Goal: Use online tool/utility: Use online tool/utility

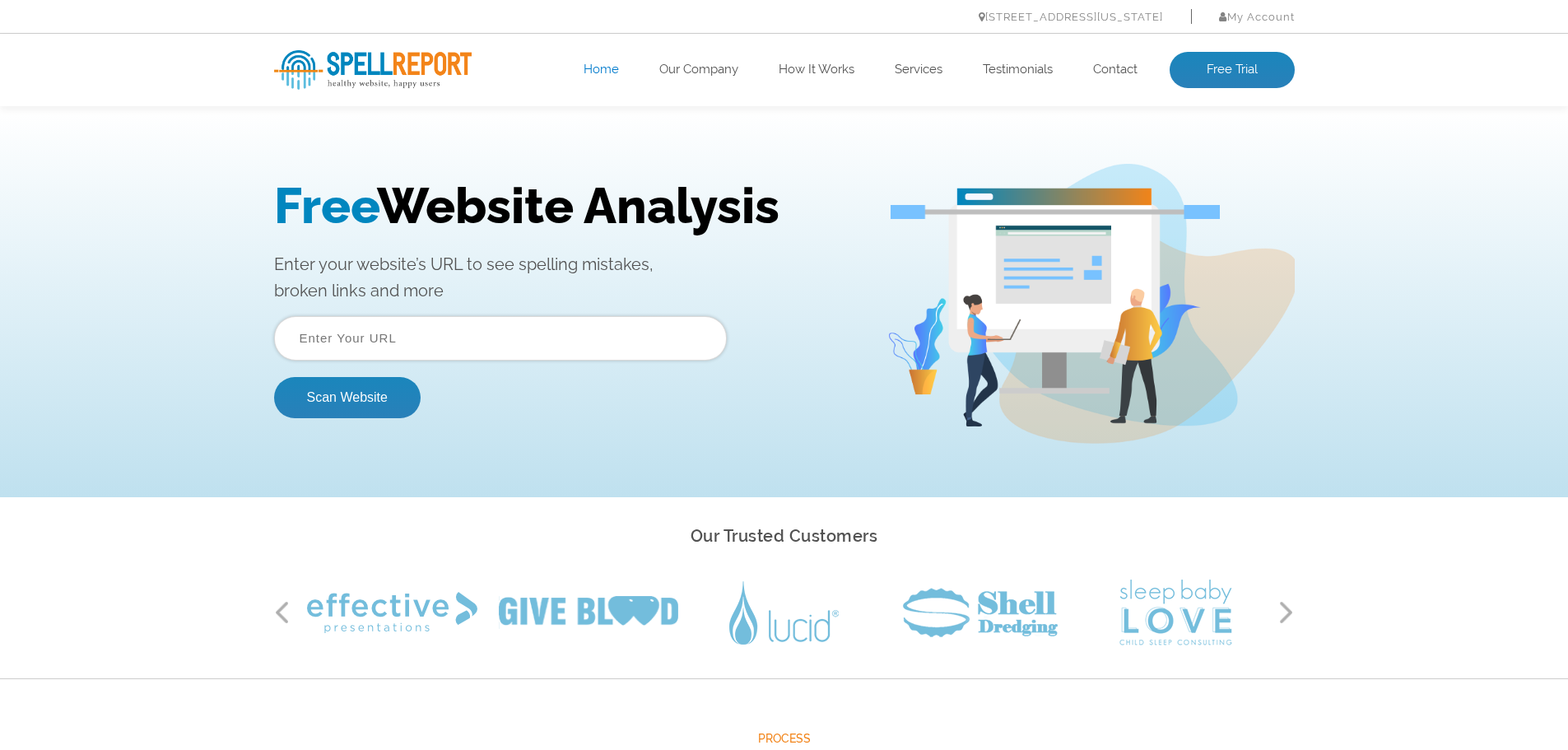
click at [406, 342] on input "text" at bounding box center [500, 337] width 452 height 44
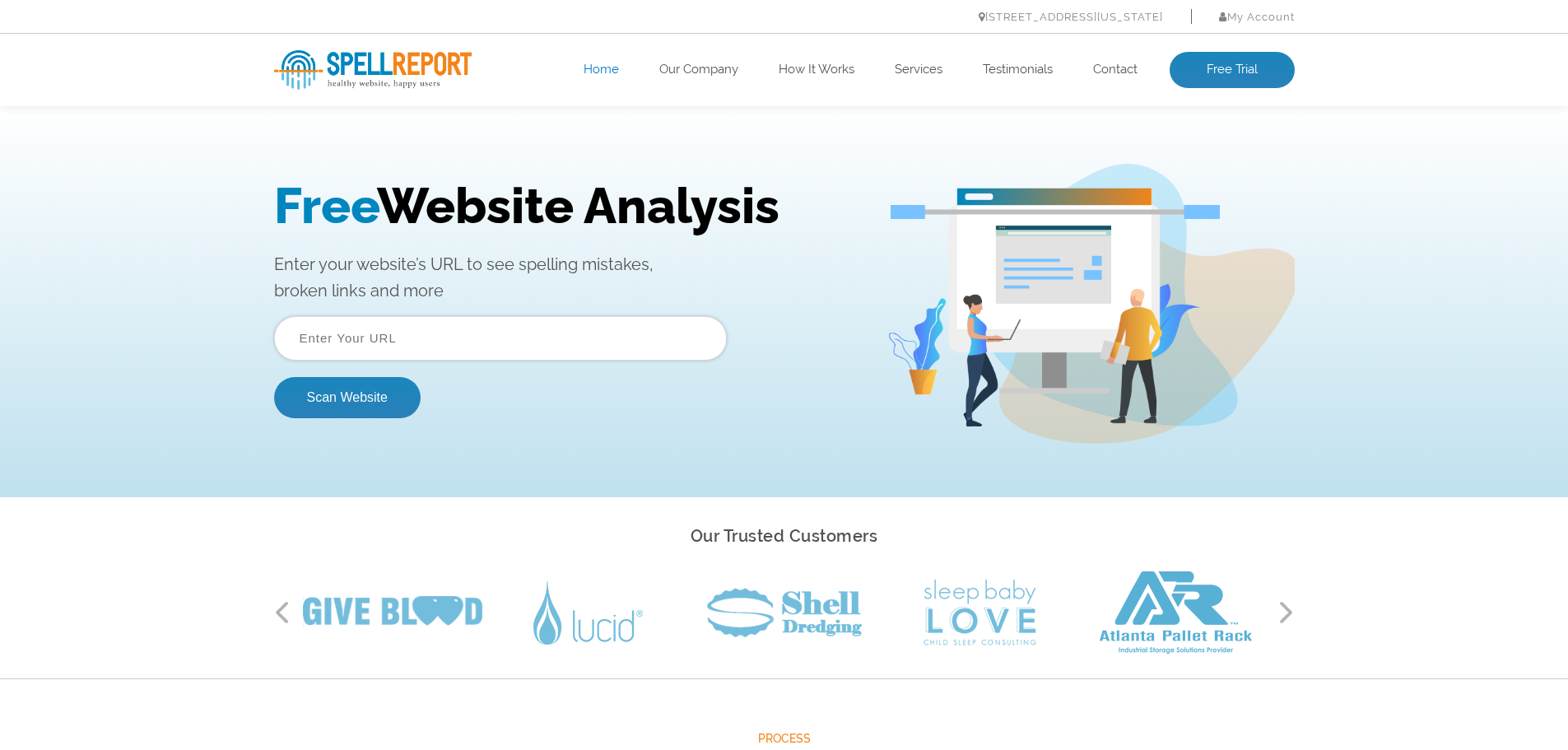
click at [406, 351] on input "text" at bounding box center [500, 337] width 452 height 44
paste input "[URL][DOMAIN_NAME]"
type input "[URL][DOMAIN_NAME]"
click at [303, 398] on button "Scan Website" at bounding box center [347, 397] width 147 height 41
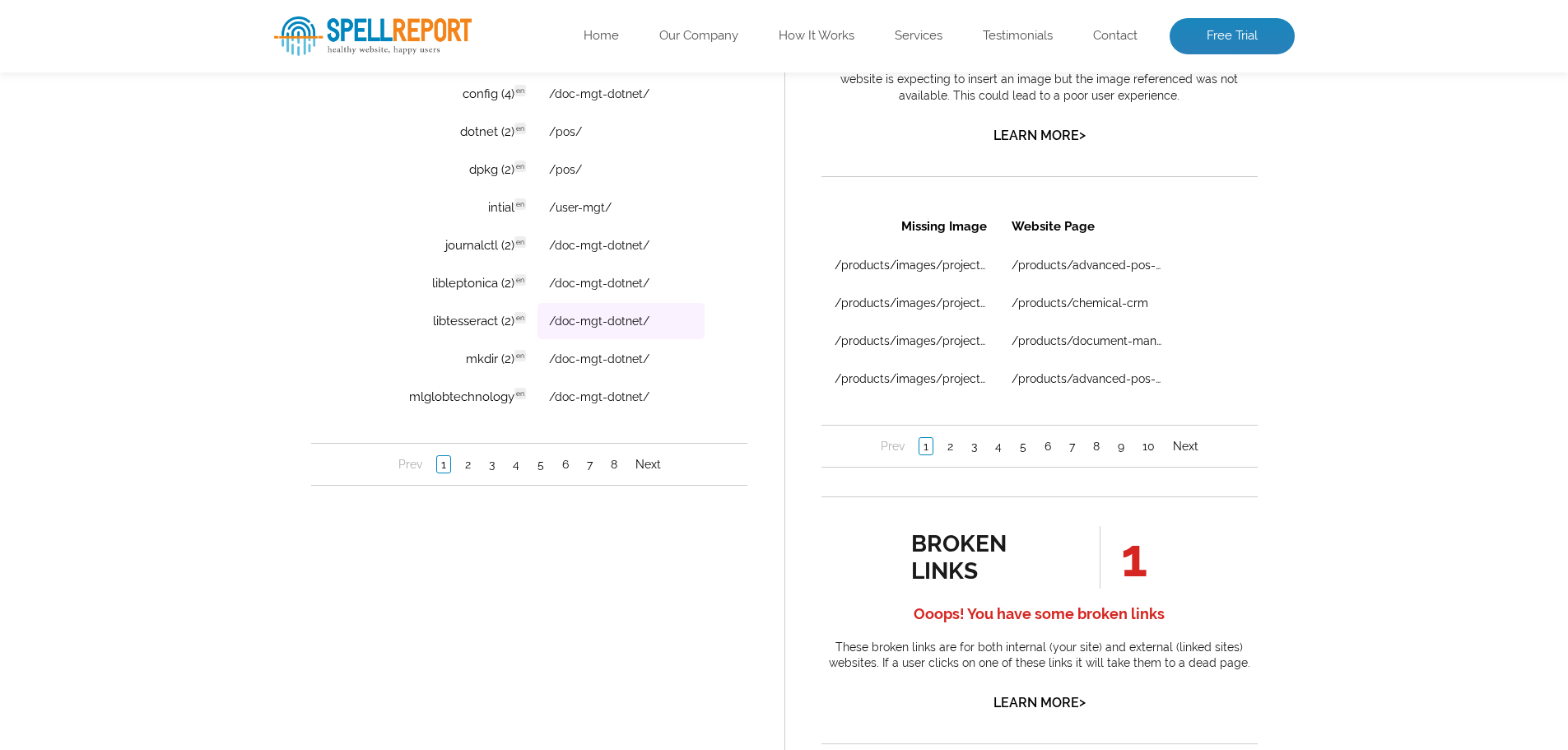
scroll to position [1317, 0]
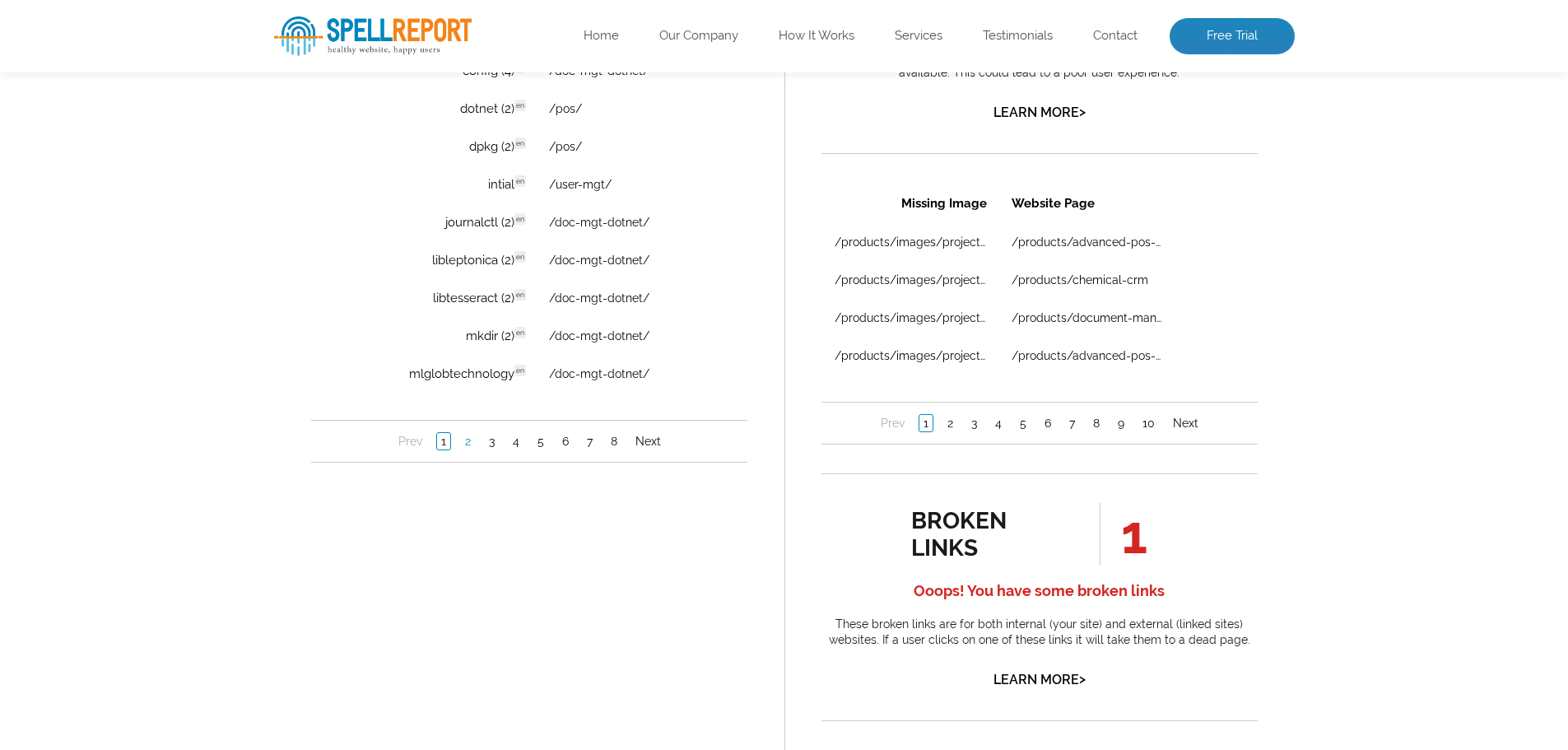
click at [465, 442] on link "2" at bounding box center [468, 442] width 14 height 16
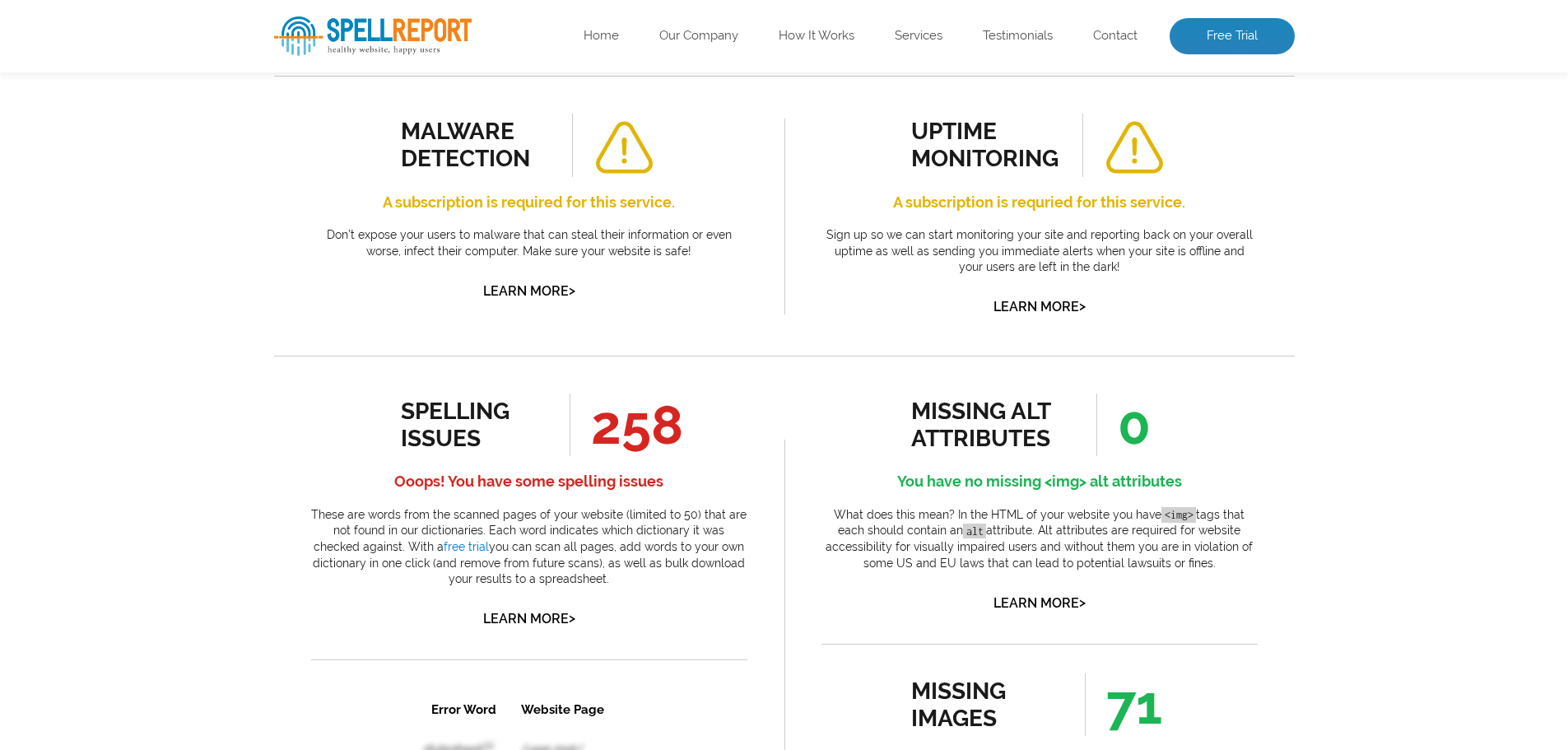
scroll to position [576, 0]
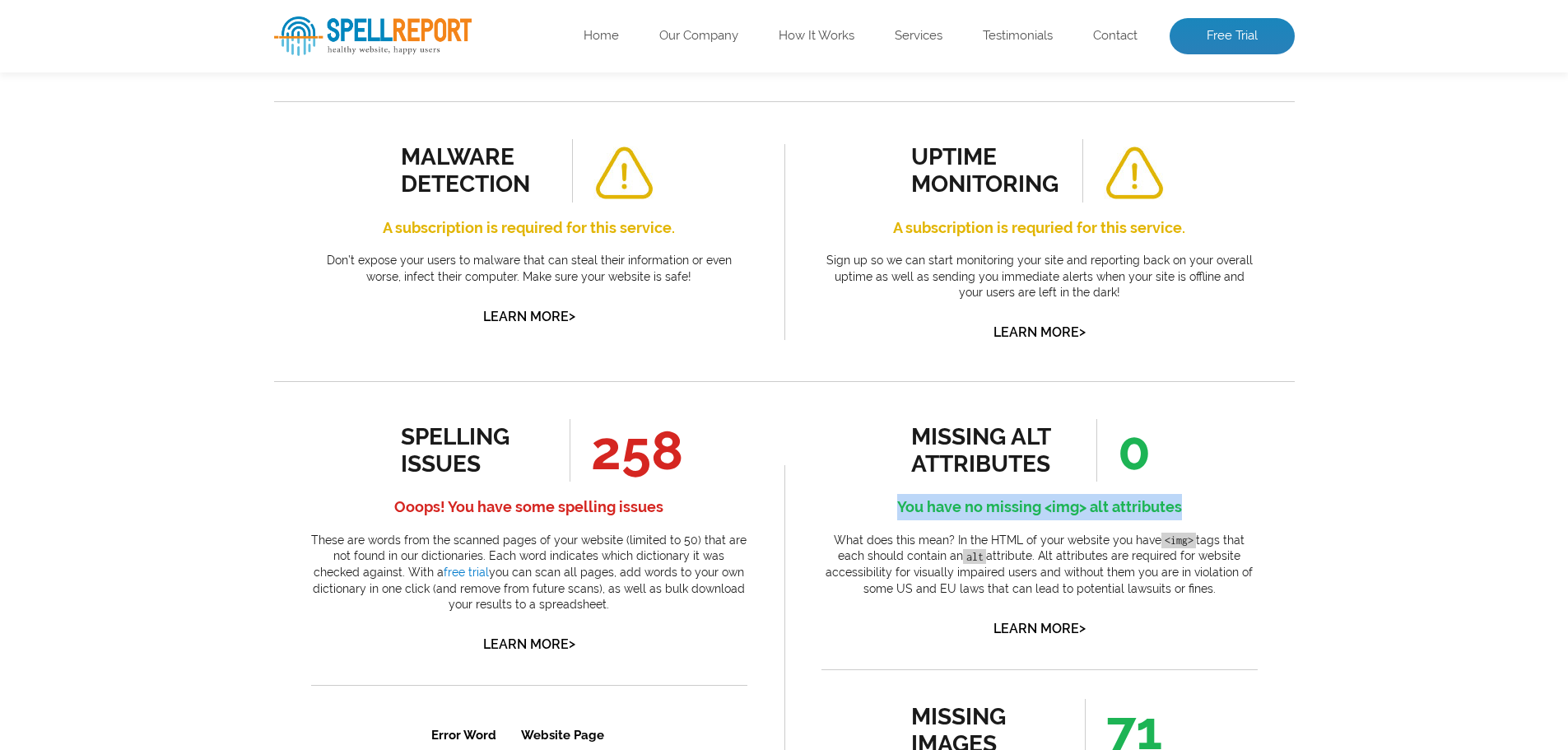
drag, startPoint x: 896, startPoint y: 512, endPoint x: 1231, endPoint y: 509, distance: 335.0
click at [1231, 509] on h4 "You have no missing <img> alt attributes" at bounding box center [1038, 506] width 436 height 26
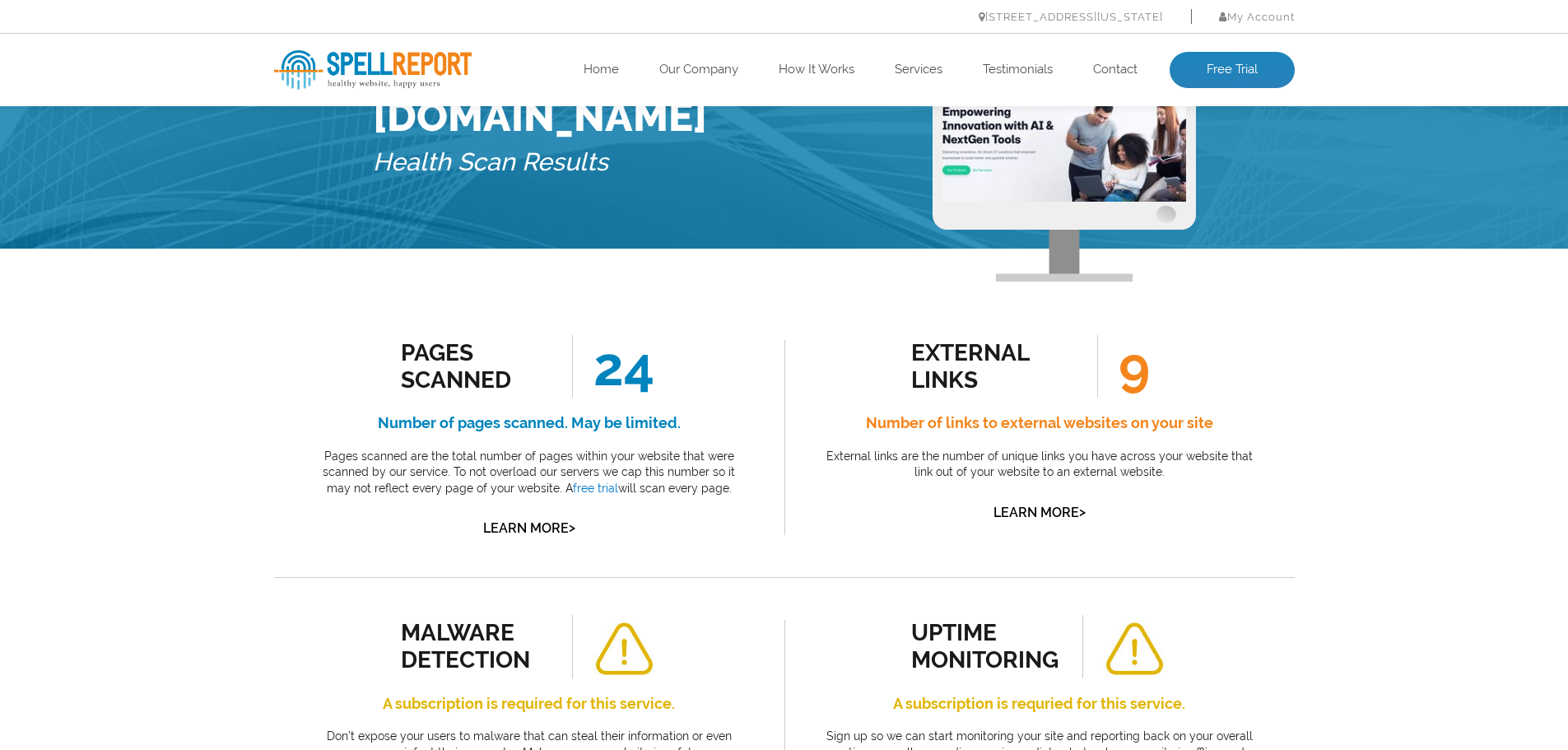
scroll to position [0, 0]
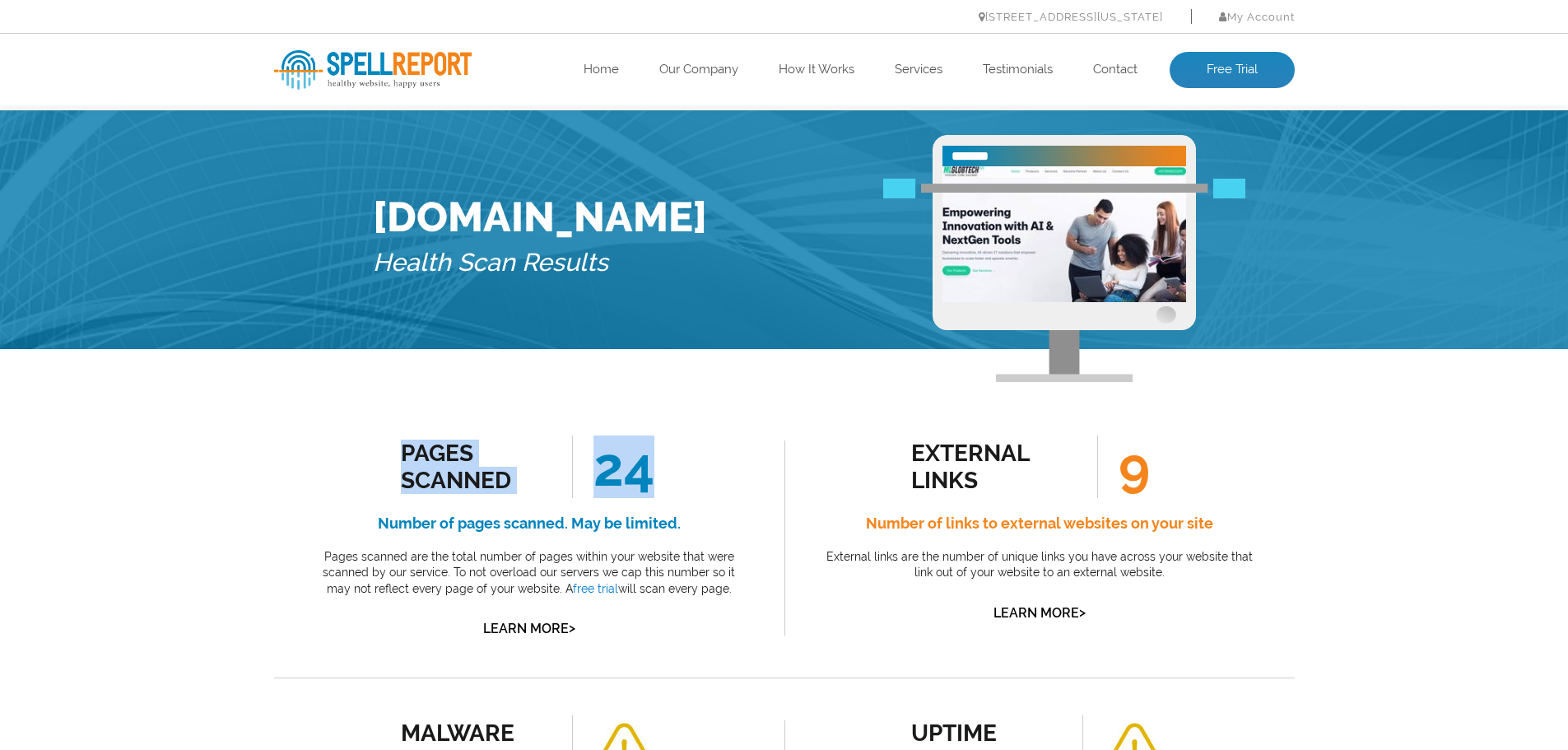
drag, startPoint x: 370, startPoint y: 451, endPoint x: 721, endPoint y: 483, distance: 352.5
click at [721, 483] on div "Pages Scanned 24 Number of pages scanned. May be limited. Pages scanned are the…" at bounding box center [529, 538] width 436 height 205
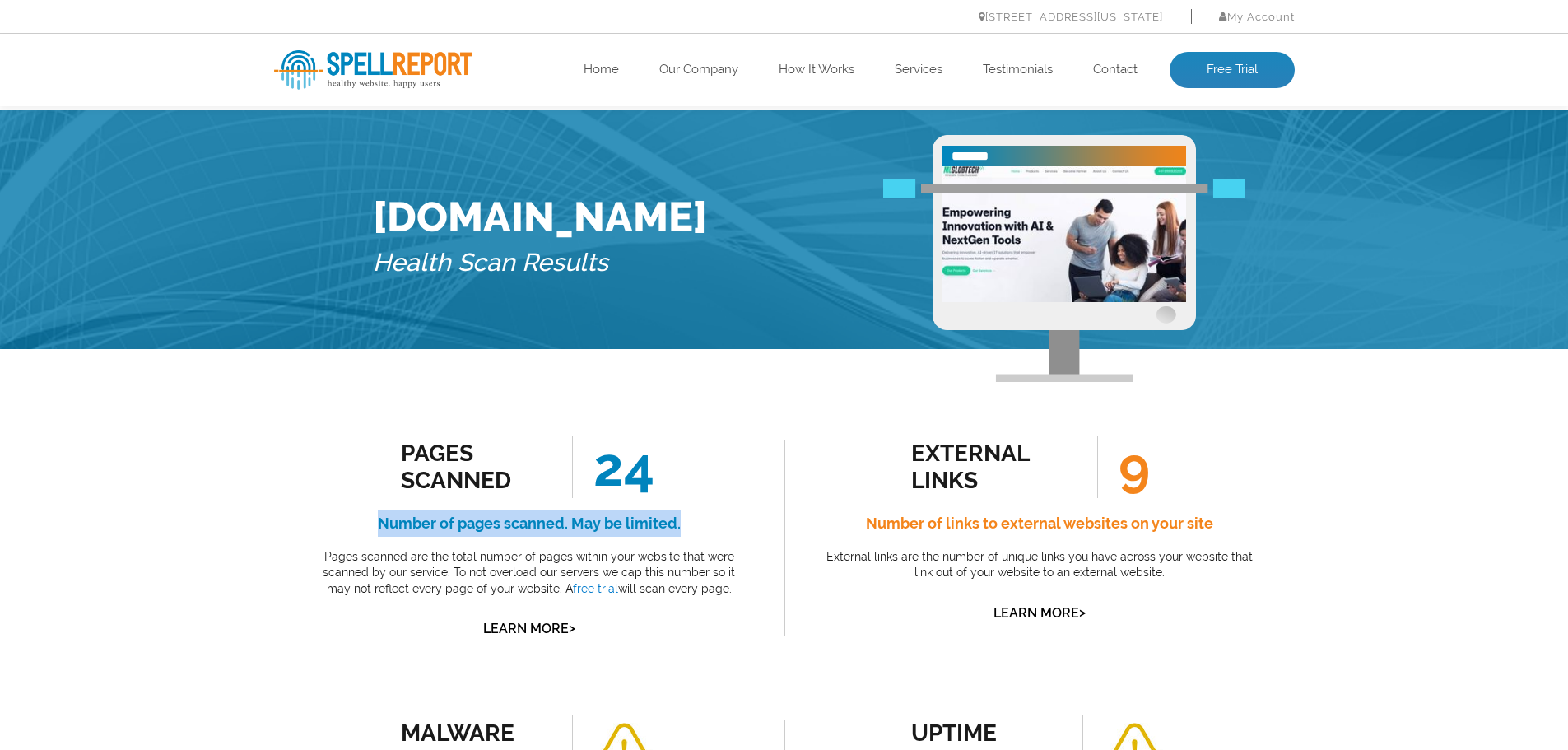
drag, startPoint x: 369, startPoint y: 529, endPoint x: 751, endPoint y: 531, distance: 382.0
click at [751, 531] on div "Pages Scanned 24 Number of pages scanned. May be limited. Pages scanned are the…" at bounding box center [529, 538] width 510 height 279
click at [374, 559] on p "Pages scanned are the total number of pages within your website that were scann…" at bounding box center [529, 573] width 436 height 49
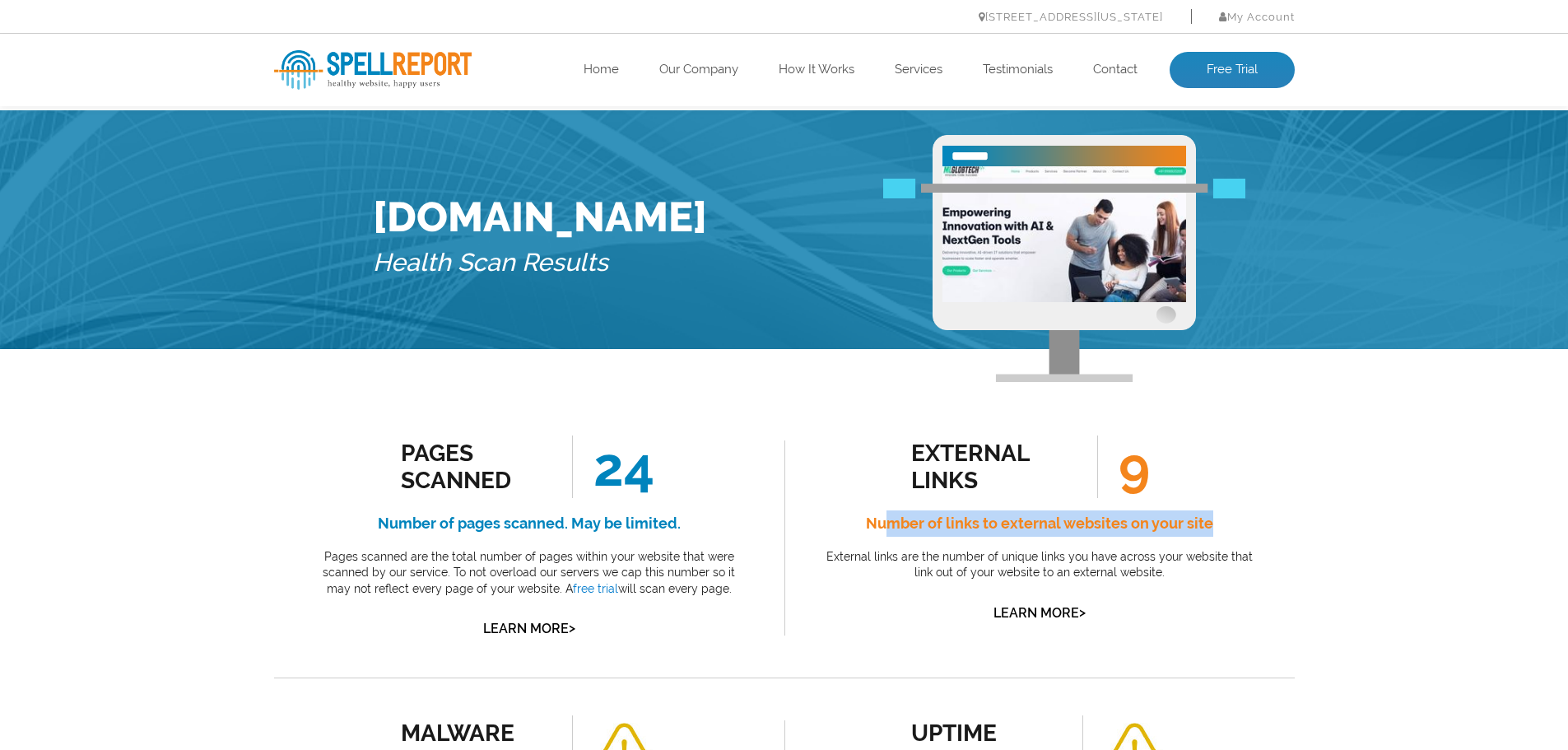
drag, startPoint x: 903, startPoint y: 529, endPoint x: 1258, endPoint y: 529, distance: 355.0
click at [1258, 529] on div "external links 9 Number of links to external websites on your site External lin…" at bounding box center [1038, 538] width 510 height 279
